Goal: Task Accomplishment & Management: Use online tool/utility

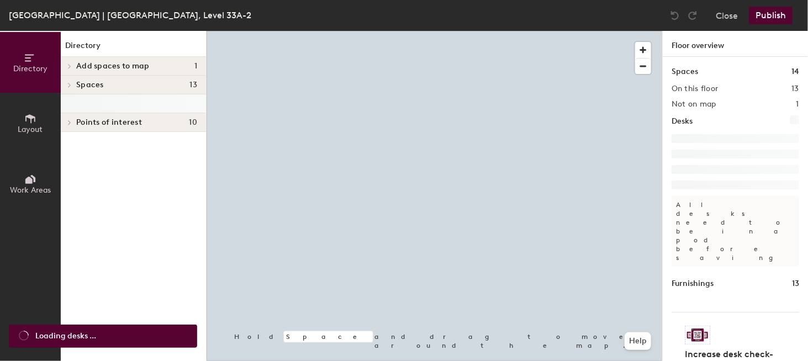
click at [28, 121] on icon at bounding box center [30, 119] width 12 height 12
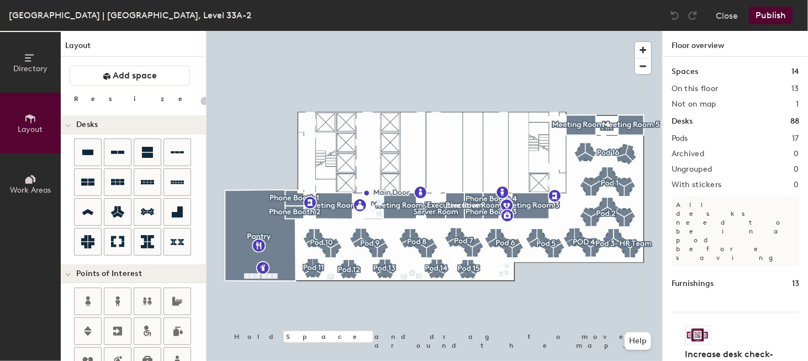
type input "20"
click at [31, 61] on icon at bounding box center [30, 58] width 12 height 12
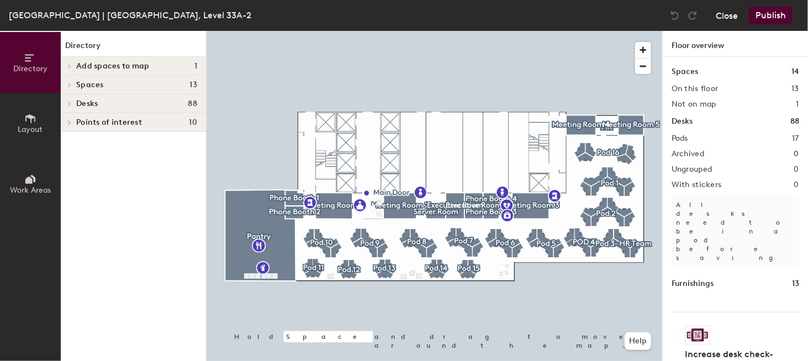
click at [725, 17] on button "Close" at bounding box center [727, 16] width 22 height 18
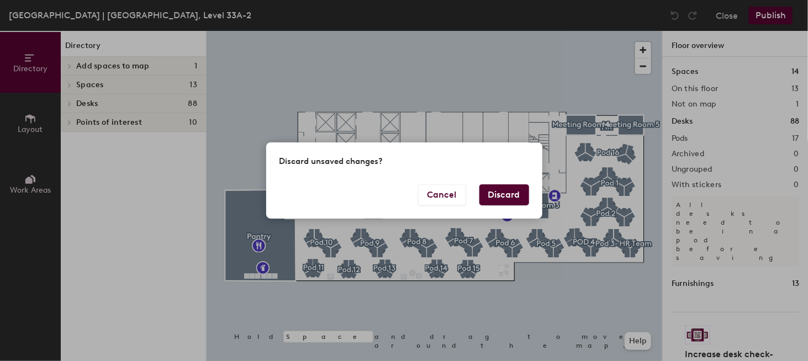
click at [498, 188] on button "Discard" at bounding box center [504, 194] width 50 height 21
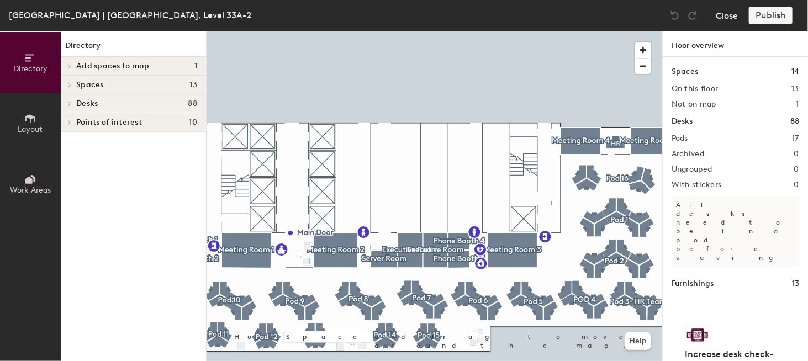
click at [730, 11] on button "Close" at bounding box center [727, 16] width 22 height 18
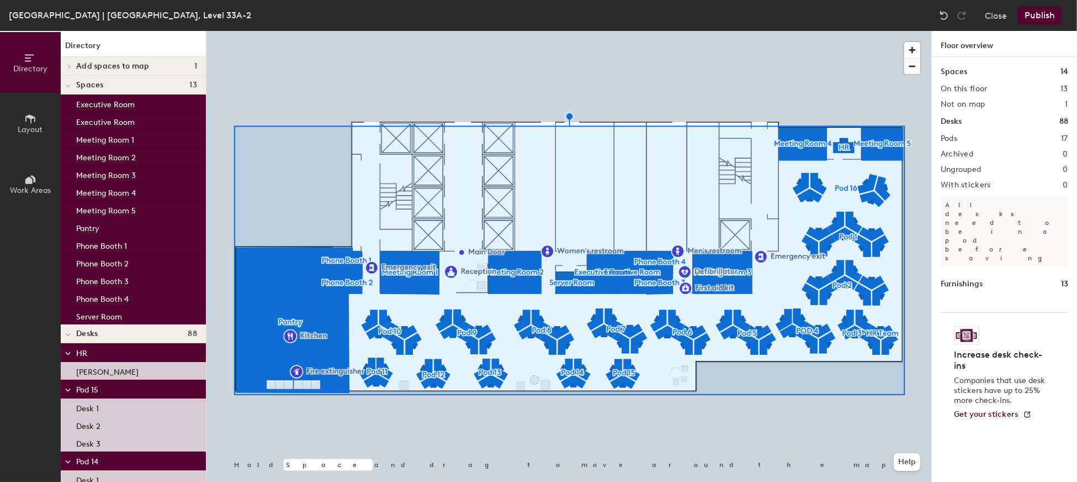
click at [877, 31] on div at bounding box center [569, 31] width 725 height 0
click at [174, 82] on h4 "Spaces 13" at bounding box center [136, 85] width 121 height 9
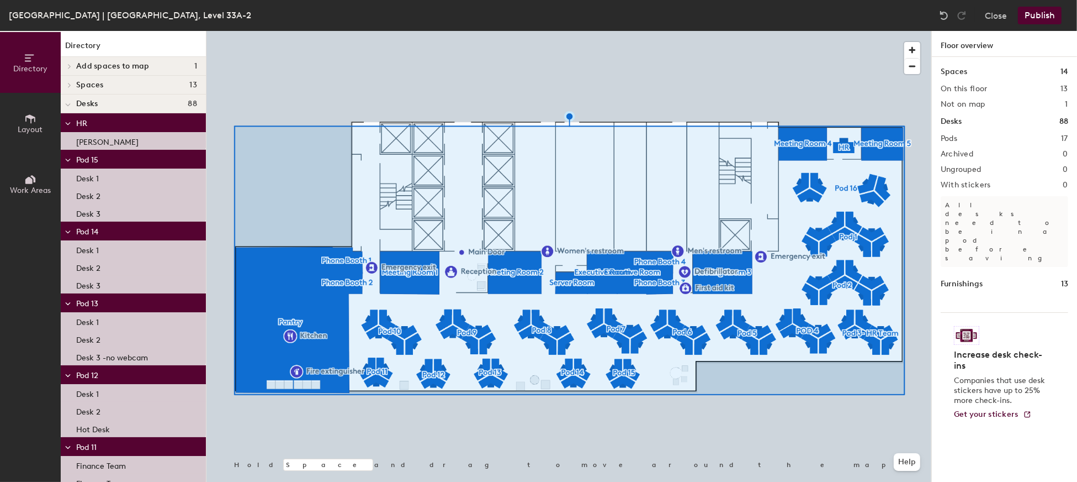
drag, startPoint x: 174, startPoint y: 82, endPoint x: 124, endPoint y: 84, distance: 50.9
click at [124, 84] on h4 "Spaces 13" at bounding box center [136, 85] width 121 height 9
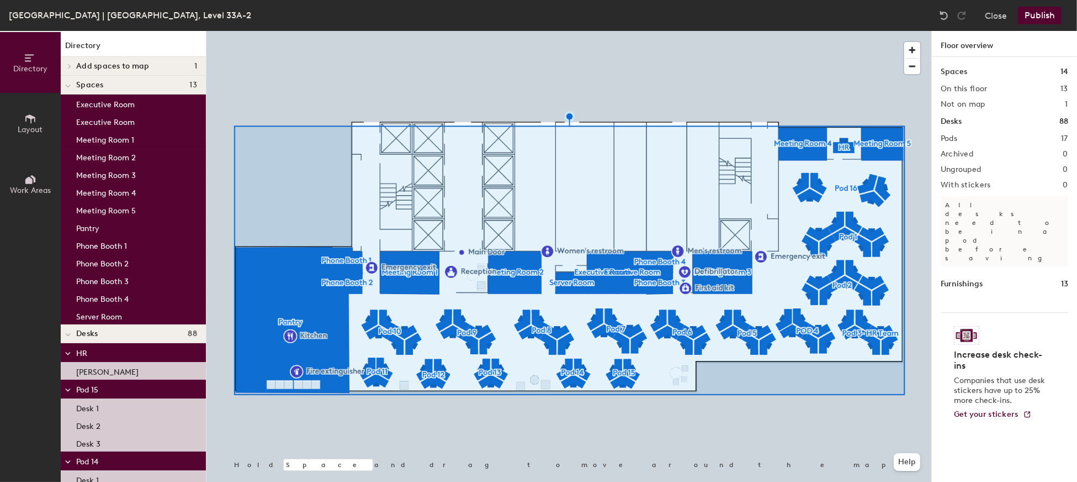
click at [83, 113] on div "Executive Room" at bounding box center [133, 121] width 145 height 18
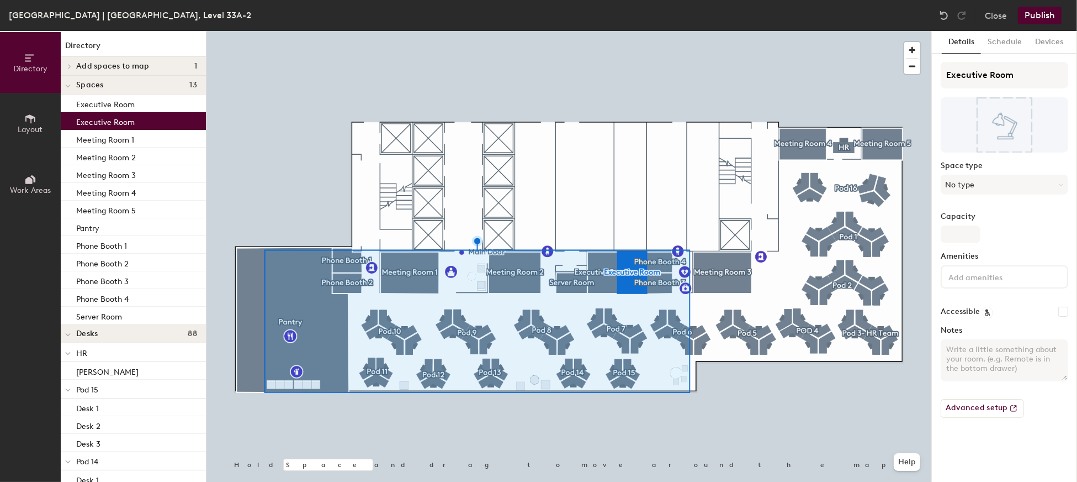
drag, startPoint x: 92, startPoint y: 117, endPoint x: 87, endPoint y: 120, distance: 6.0
click at [87, 120] on p "Executive Room" at bounding box center [105, 120] width 59 height 13
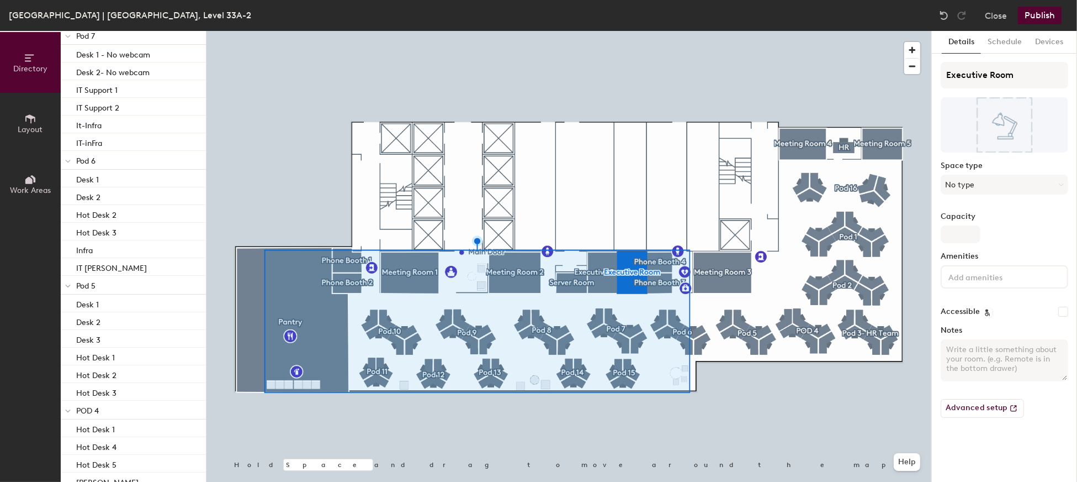
scroll to position [957, 0]
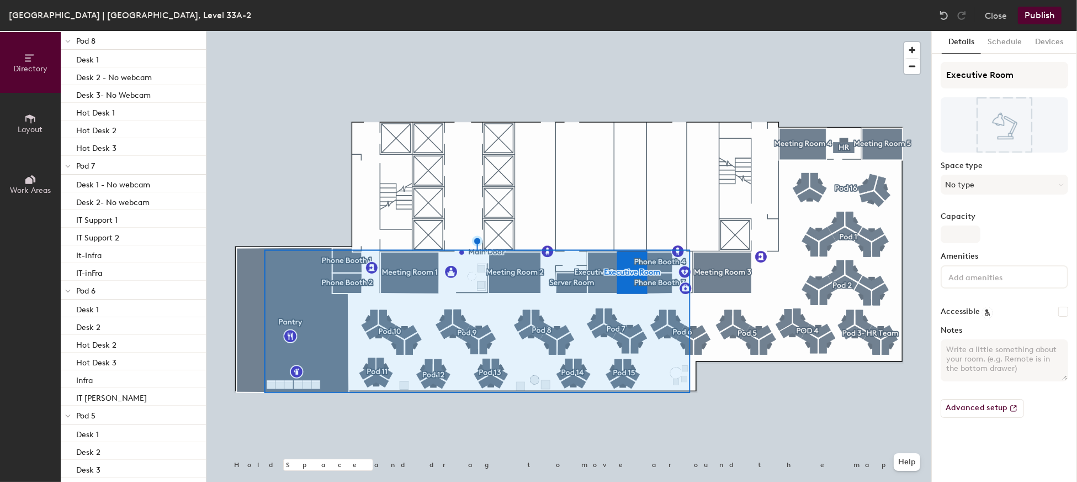
click at [35, 116] on icon at bounding box center [30, 119] width 12 height 12
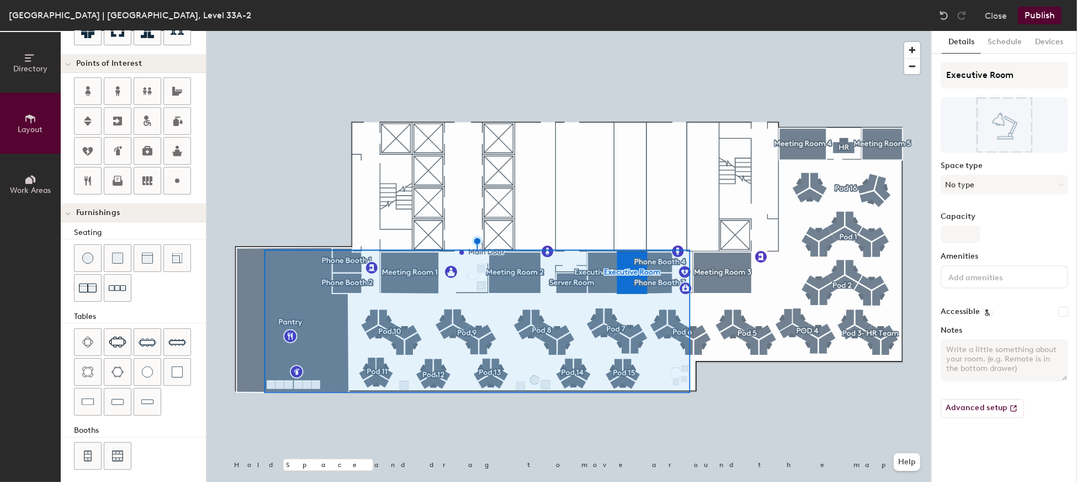
scroll to position [0, 0]
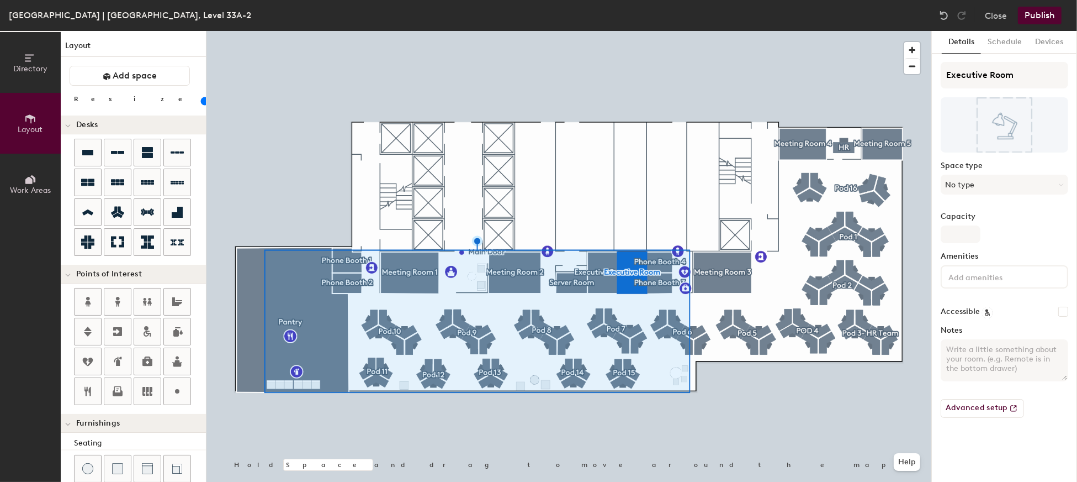
click at [31, 193] on span "Work Areas" at bounding box center [30, 190] width 41 height 9
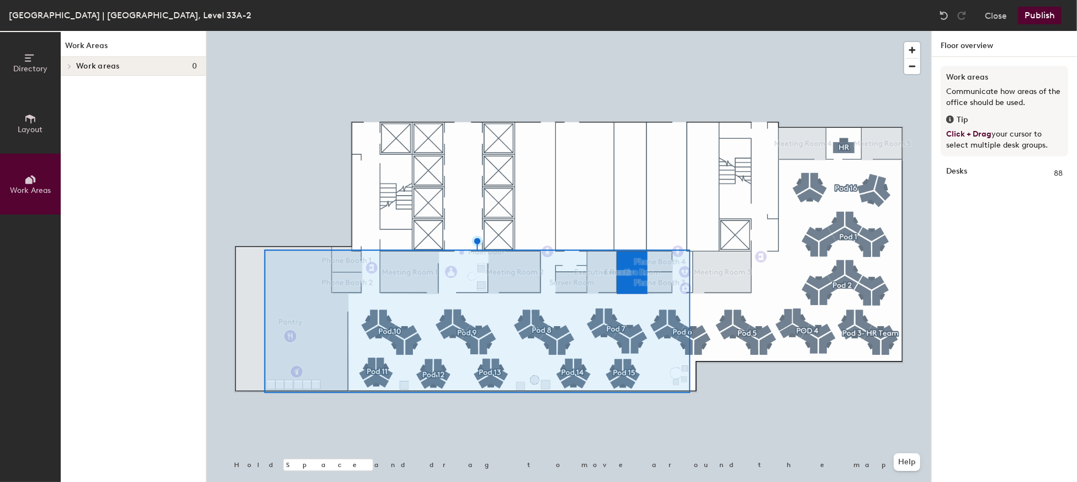
click at [36, 61] on icon at bounding box center [30, 58] width 12 height 12
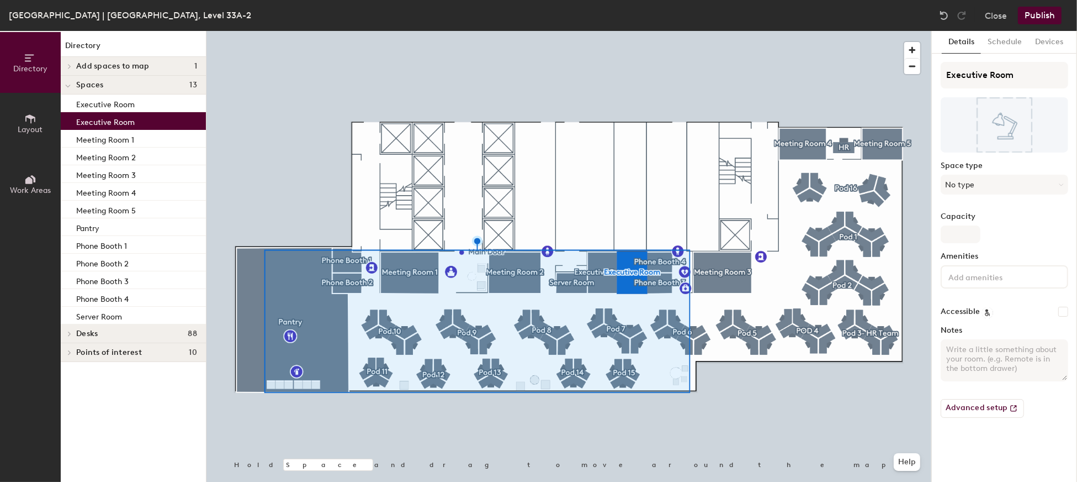
click at [96, 59] on div "Add spaces to map 1" at bounding box center [133, 66] width 145 height 19
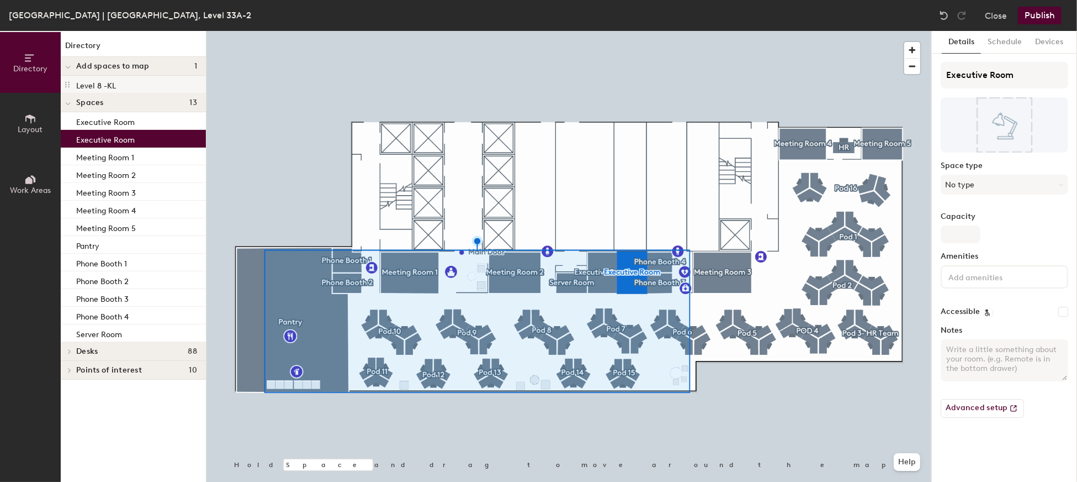
click at [76, 82] on p "Level 8 -KL" at bounding box center [96, 84] width 40 height 13
click at [65, 82] on icon at bounding box center [67, 85] width 4 height 6
drag, startPoint x: 64, startPoint y: 82, endPoint x: 101, endPoint y: 71, distance: 38.1
click at [103, 66] on span "Add spaces to map" at bounding box center [112, 66] width 73 height 9
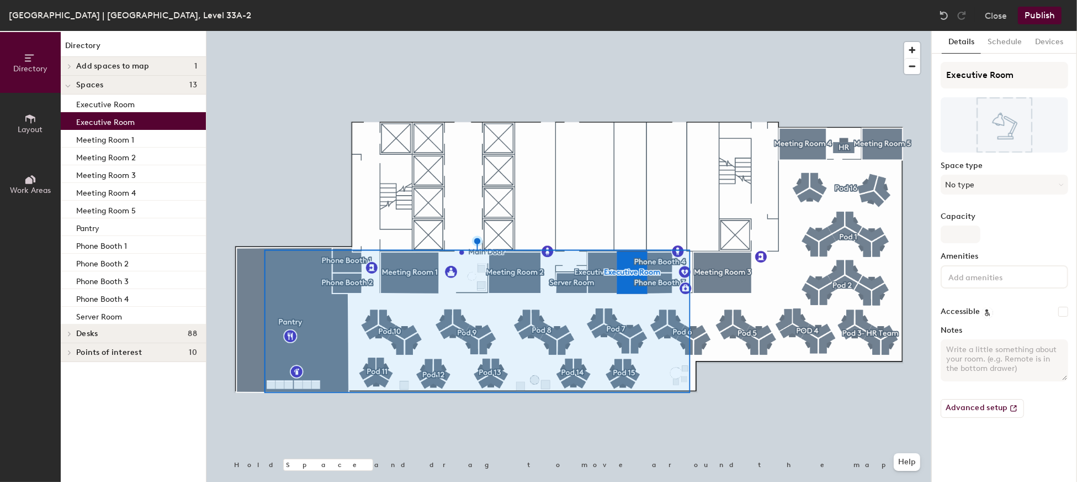
click at [86, 87] on span "Spaces" at bounding box center [90, 85] width 28 height 9
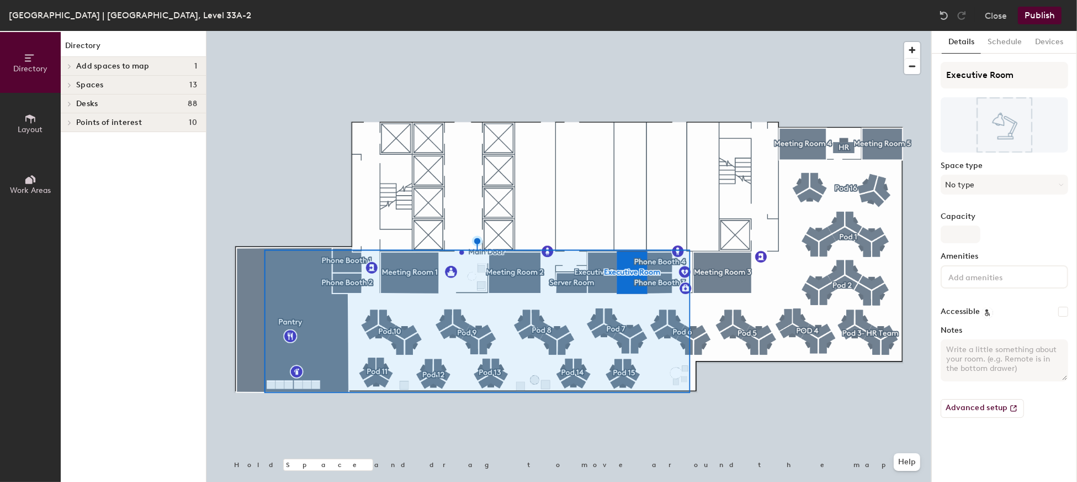
click at [103, 62] on span "Add spaces to map" at bounding box center [112, 66] width 73 height 9
click at [97, 80] on p "Level 8 -KL" at bounding box center [96, 84] width 40 height 13
click at [97, 64] on span "Add spaces to map" at bounding box center [112, 66] width 73 height 9
click at [178, 69] on h4 "Add spaces to map 1" at bounding box center [136, 66] width 121 height 9
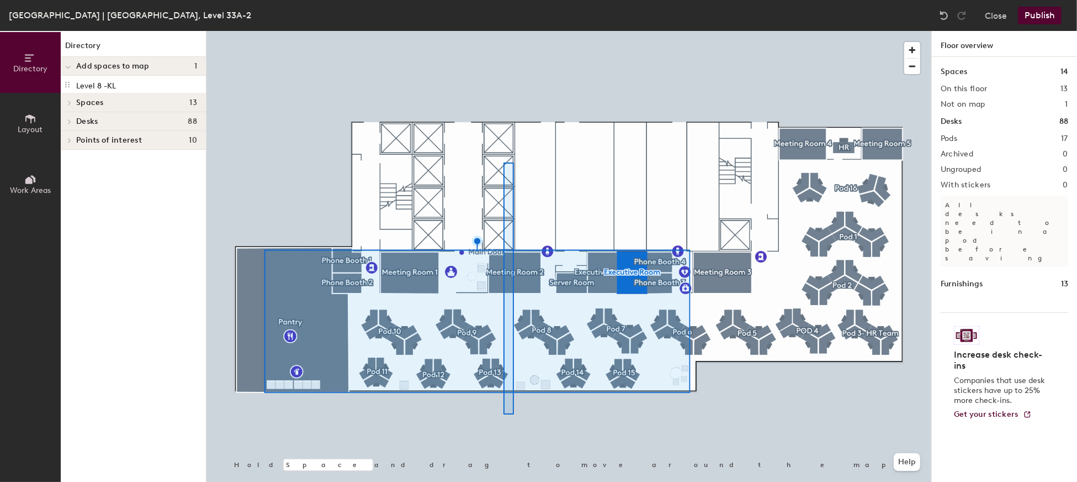
click at [500, 31] on div at bounding box center [569, 31] width 725 height 0
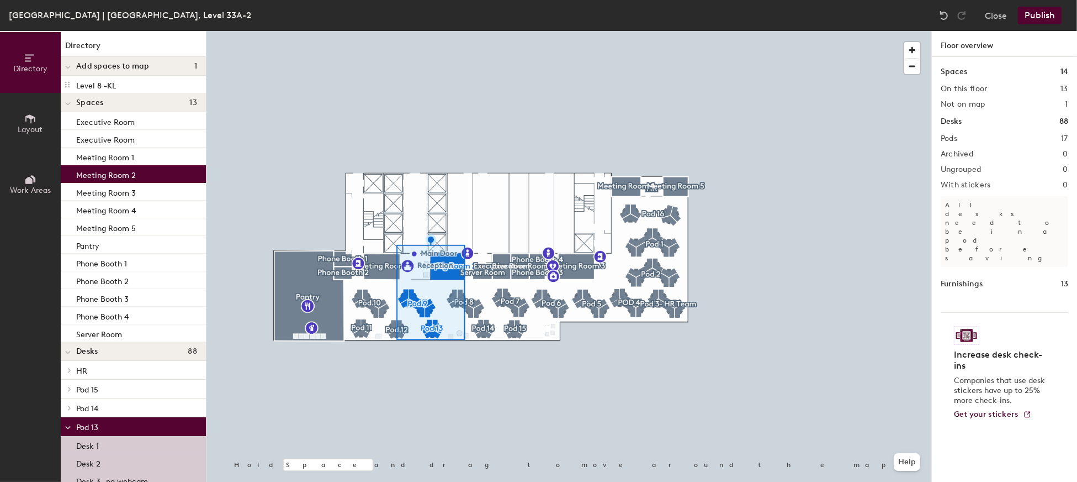
click at [71, 426] on div at bounding box center [68, 426] width 14 height 18
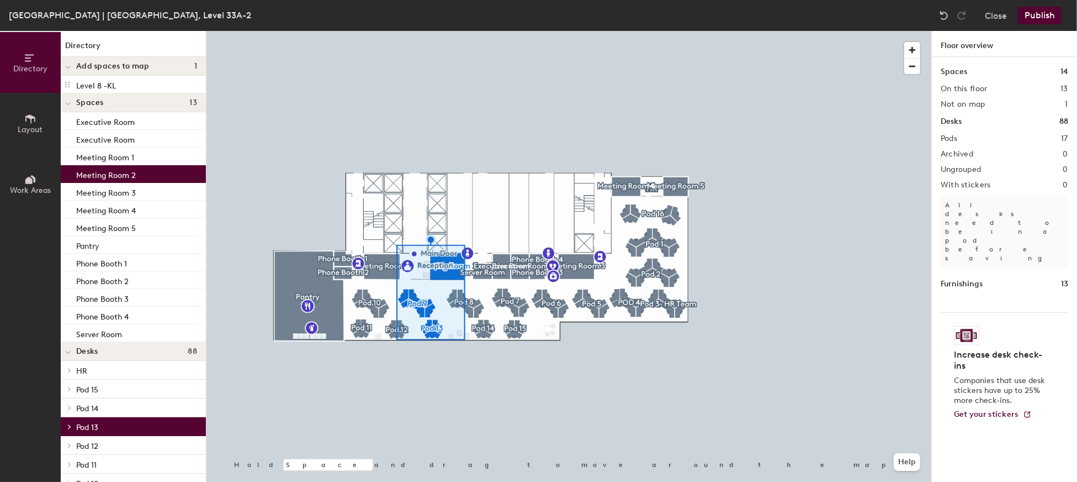
click at [71, 426] on icon at bounding box center [69, 427] width 4 height 6
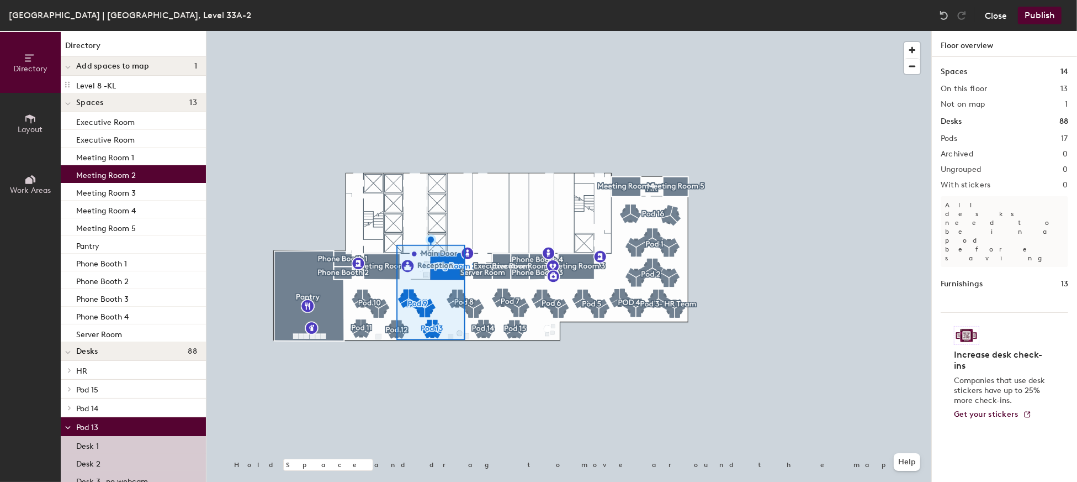
click at [1002, 19] on button "Close" at bounding box center [996, 16] width 22 height 18
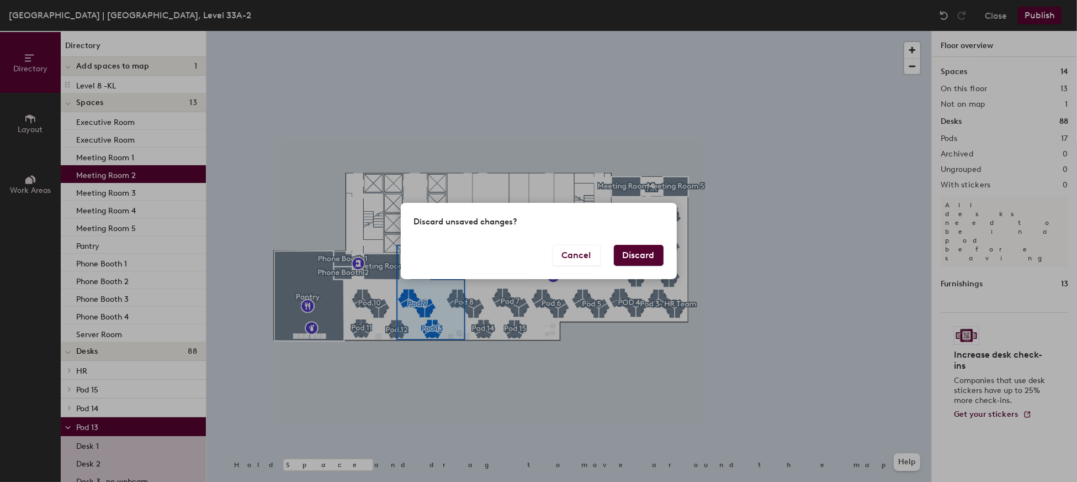
click at [650, 256] on button "Discard" at bounding box center [639, 255] width 50 height 21
click at [649, 248] on button "Discard" at bounding box center [639, 255] width 50 height 21
click at [647, 256] on button "Discard" at bounding box center [639, 255] width 50 height 21
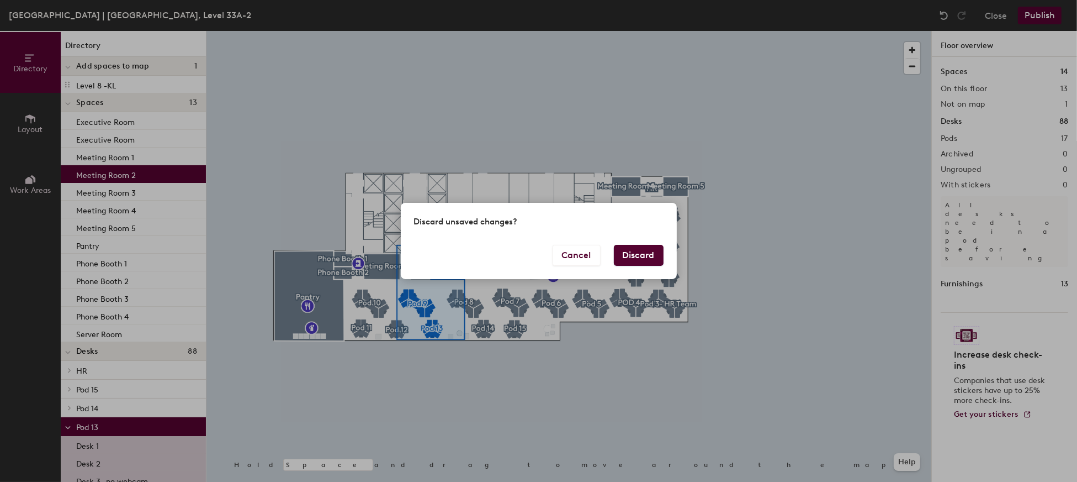
drag, startPoint x: 647, startPoint y: 256, endPoint x: 640, endPoint y: 255, distance: 7.4
click at [646, 256] on button "Discard" at bounding box center [639, 255] width 50 height 21
drag, startPoint x: 640, startPoint y: 255, endPoint x: 634, endPoint y: 251, distance: 6.7
click at [639, 254] on button "Discard" at bounding box center [639, 255] width 50 height 21
click at [634, 251] on button "Discard" at bounding box center [639, 255] width 50 height 21
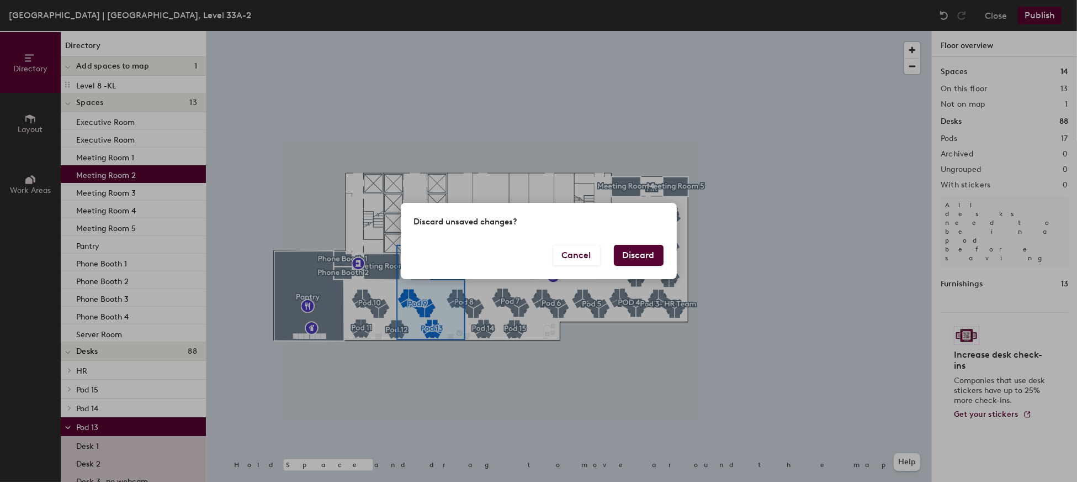
click at [634, 250] on button "Discard" at bounding box center [639, 255] width 50 height 21
drag, startPoint x: 634, startPoint y: 250, endPoint x: 644, endPoint y: 253, distance: 11.2
click at [636, 250] on button "Discard" at bounding box center [639, 255] width 50 height 21
